Goal: Navigation & Orientation: Find specific page/section

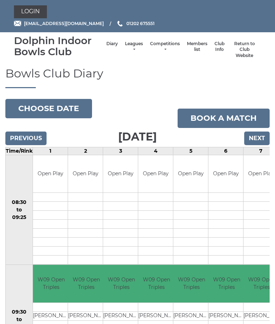
click at [129, 45] on link "Leagues" at bounding box center [134, 47] width 18 height 12
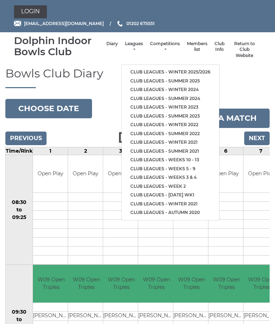
click at [182, 68] on link "Club leagues - Winter 2025/2026" at bounding box center [170, 72] width 97 height 9
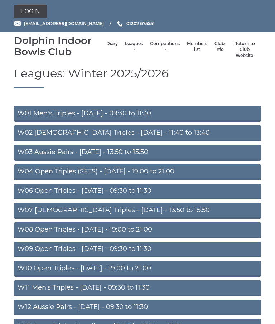
click at [149, 251] on link "W09 Open Triples - Wednesday - 09:30 to 11:30" at bounding box center [137, 249] width 247 height 16
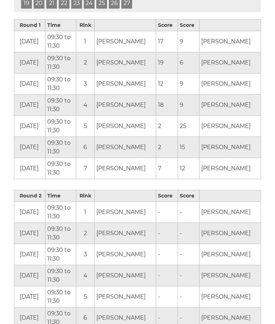
scroll to position [394, 0]
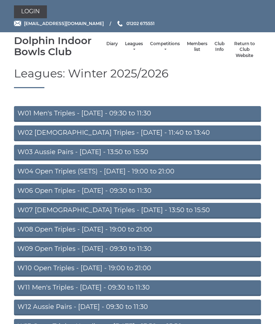
click at [156, 112] on link "W01 Men's Triples - Monday - 09:30 to 11:30" at bounding box center [137, 114] width 247 height 16
